Goal: Transaction & Acquisition: Purchase product/service

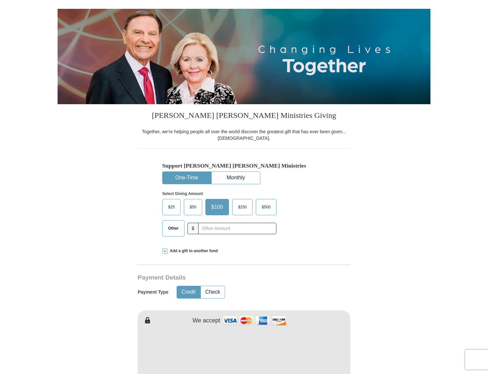
click at [187, 176] on button "One-Time" at bounding box center [186, 178] width 48 height 12
click at [211, 230] on input "text" at bounding box center [237, 228] width 73 height 11
type input "75.00"
click at [128, 216] on form "Already have an account? Sign in for faster giving. Don't have an account? Crea…" at bounding box center [244, 368] width 373 height 802
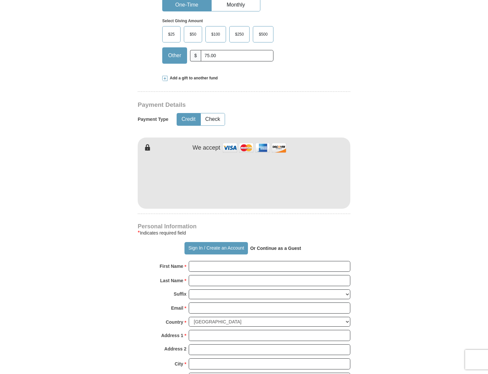
scroll to position [233, 0]
click at [80, 205] on form "Already have an account? Sign in for faster giving. Don't have an account? Crea…" at bounding box center [244, 194] width 373 height 802
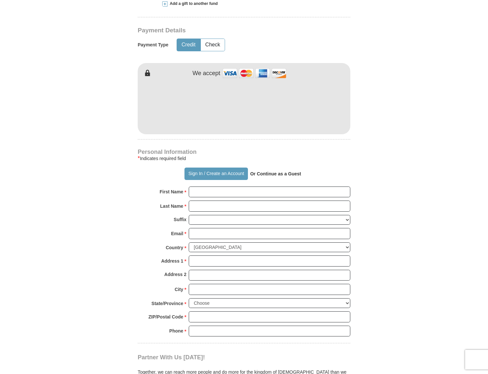
scroll to position [324, 0]
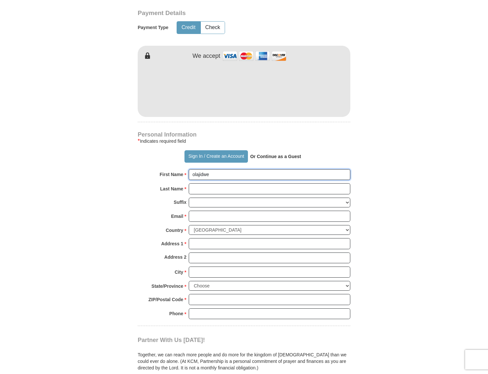
type input "olajidwe"
type input "odelowo"
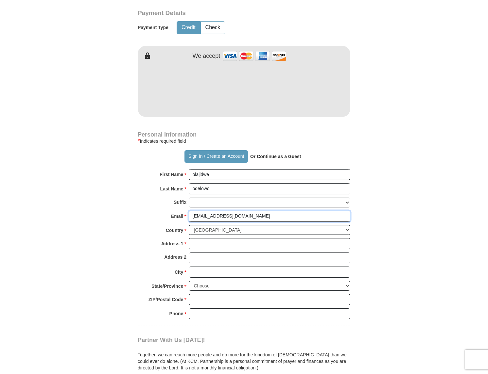
type input "[EMAIL_ADDRESS][DOMAIN_NAME]"
type input "[STREET_ADDRESS]"
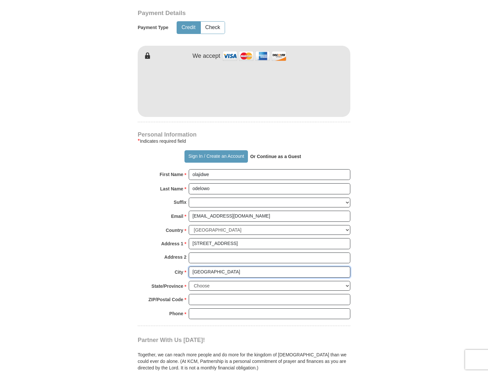
type input "[GEOGRAPHIC_DATA]"
select select "IN"
type input "46278"
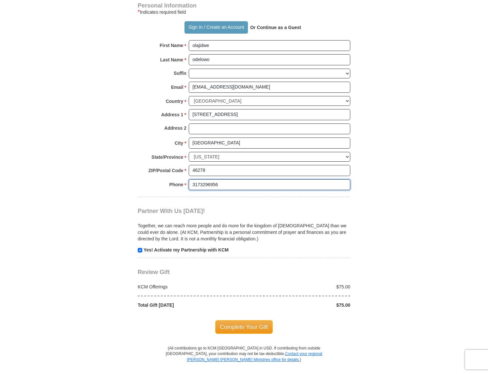
scroll to position [456, 0]
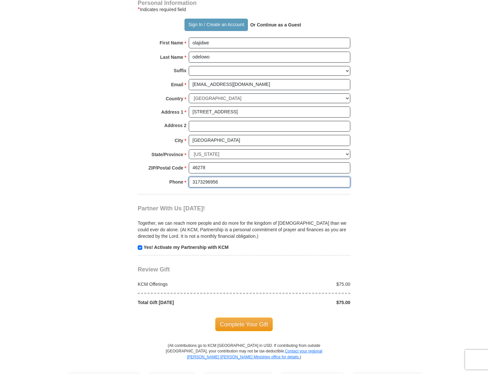
type input "3173296956"
click at [141, 245] on input "checkbox" at bounding box center [140, 247] width 5 height 5
checkbox input "false"
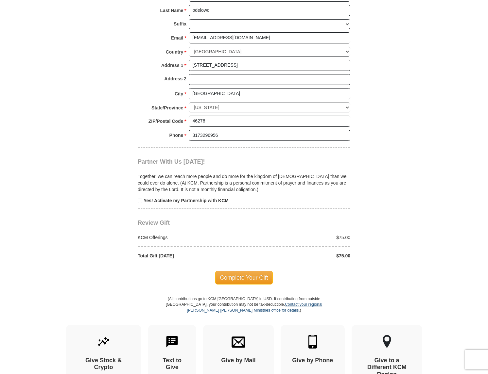
scroll to position [504, 0]
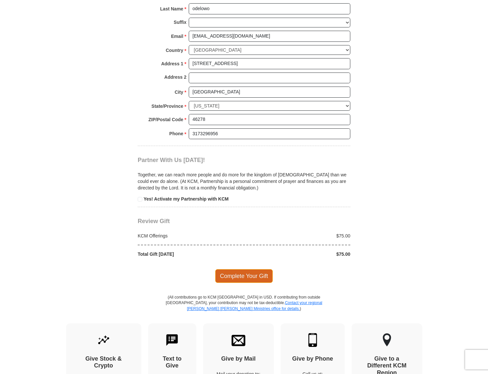
click at [236, 269] on span "Complete Your Gift" at bounding box center [244, 276] width 58 height 14
